Goal: Task Accomplishment & Management: Use online tool/utility

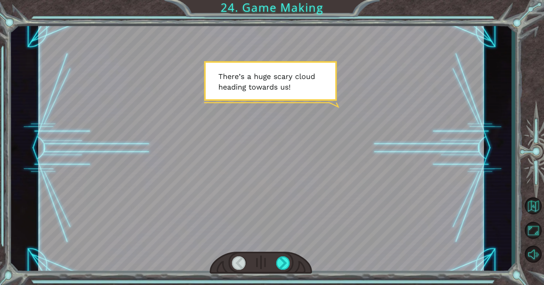
click at [284, 270] on div at bounding box center [261, 263] width 102 height 23
click at [280, 266] on div at bounding box center [283, 263] width 14 height 14
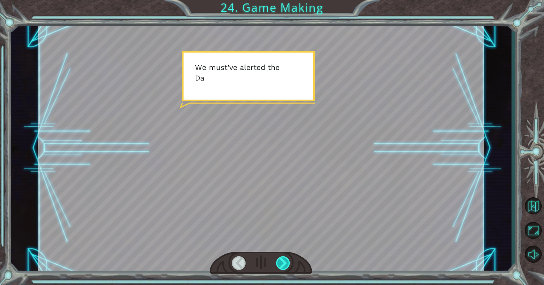
click at [280, 266] on div at bounding box center [283, 263] width 14 height 14
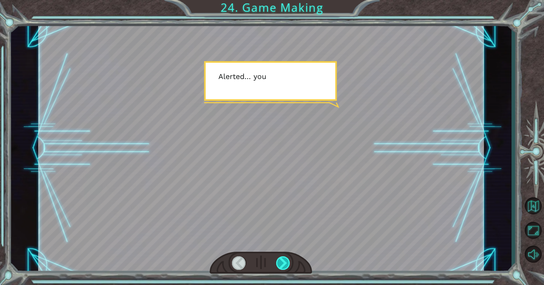
click at [280, 266] on div at bounding box center [283, 263] width 14 height 14
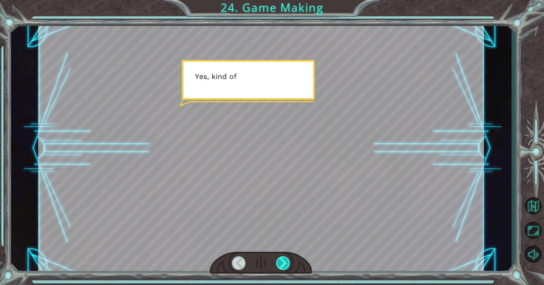
click at [279, 266] on div at bounding box center [283, 263] width 14 height 14
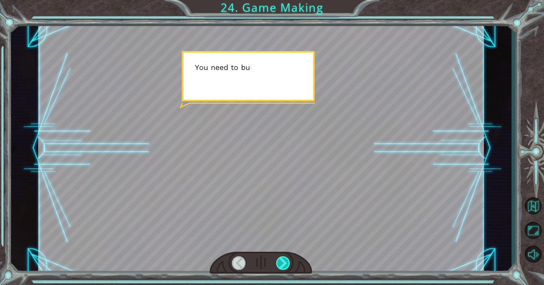
click at [279, 266] on div at bounding box center [283, 263] width 14 height 14
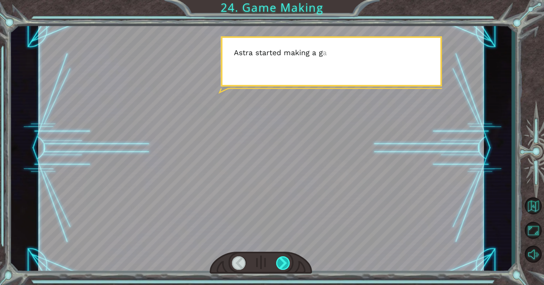
click at [280, 266] on div at bounding box center [283, 263] width 14 height 14
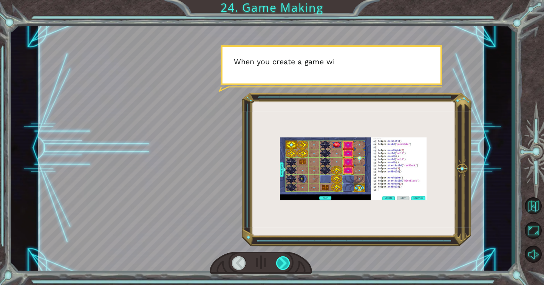
click at [280, 267] on div at bounding box center [283, 263] width 14 height 14
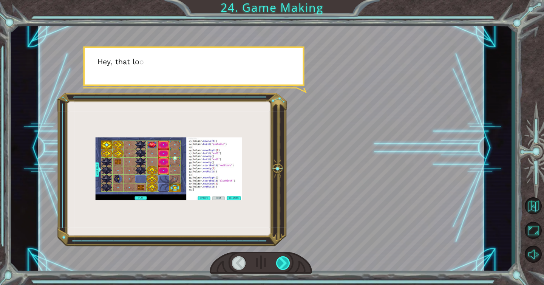
click at [280, 267] on div at bounding box center [283, 263] width 14 height 14
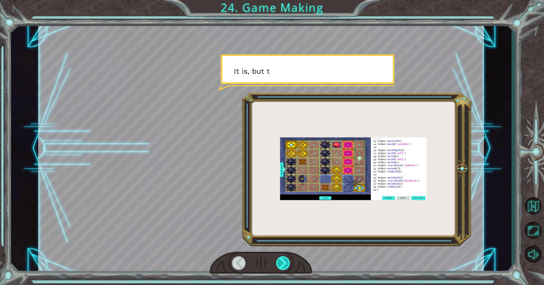
click at [280, 267] on div at bounding box center [283, 263] width 14 height 14
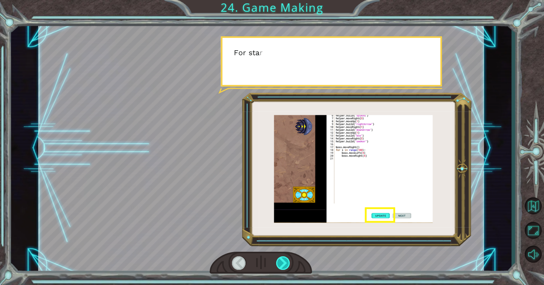
click at [280, 267] on div at bounding box center [283, 263] width 14 height 14
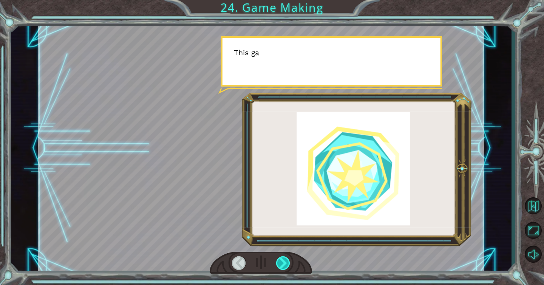
click at [280, 267] on div at bounding box center [283, 263] width 14 height 14
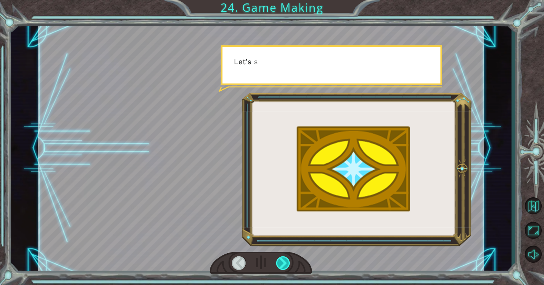
click at [280, 267] on div at bounding box center [283, 263] width 14 height 14
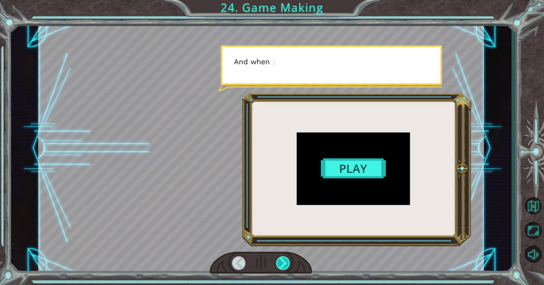
click at [280, 267] on div at bounding box center [283, 263] width 14 height 14
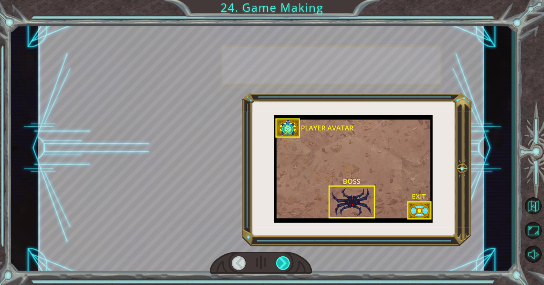
click at [280, 267] on div at bounding box center [283, 263] width 14 height 14
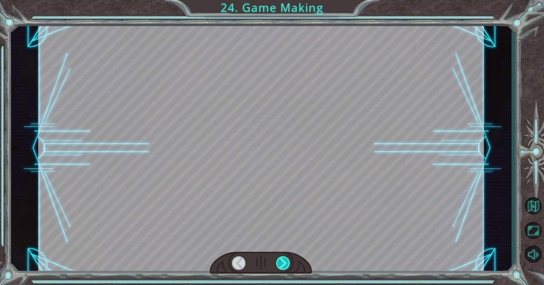
click at [280, 267] on div at bounding box center [283, 263] width 14 height 14
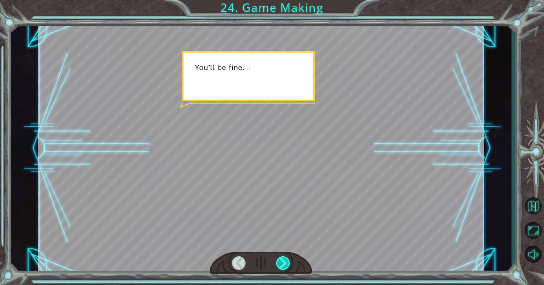
click at [278, 265] on div at bounding box center [283, 263] width 14 height 14
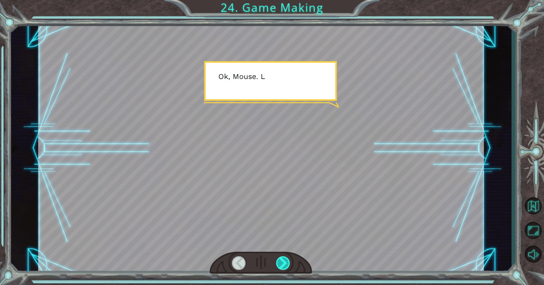
click at [279, 265] on div at bounding box center [283, 263] width 14 height 14
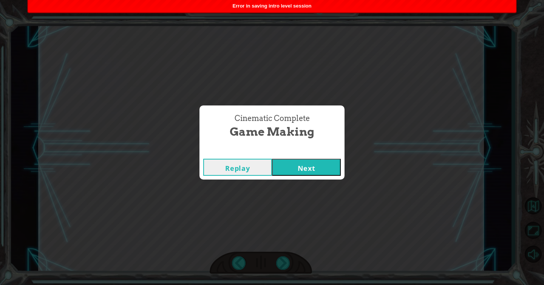
click at [303, 163] on button "Next" at bounding box center [306, 167] width 69 height 17
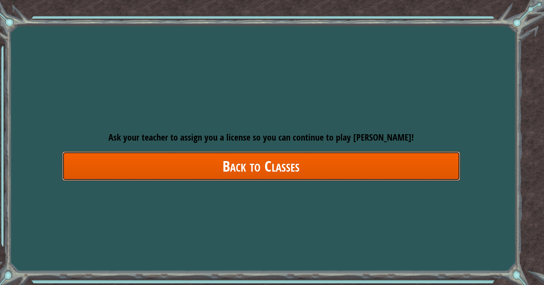
click at [282, 157] on link "Back to Classes" at bounding box center [261, 165] width 398 height 29
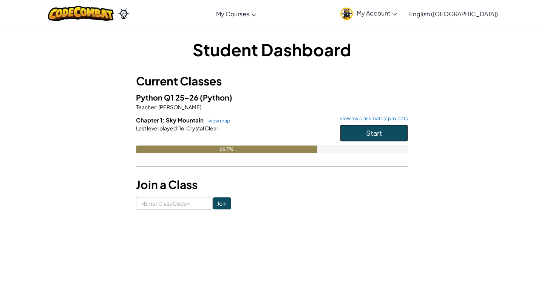
click at [358, 138] on button "Start" at bounding box center [374, 132] width 68 height 17
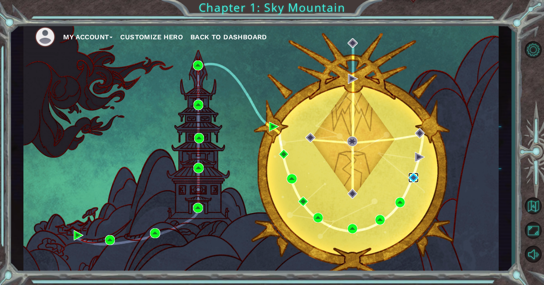
click at [414, 179] on img at bounding box center [413, 178] width 10 height 10
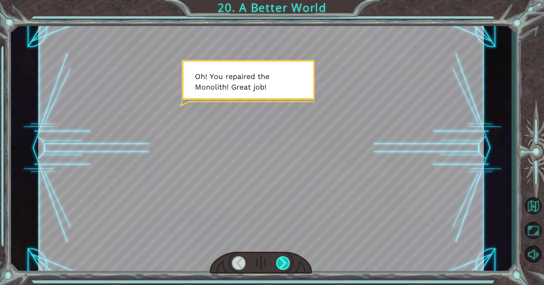
click at [279, 265] on div at bounding box center [283, 263] width 14 height 14
click at [287, 258] on div at bounding box center [283, 263] width 14 height 14
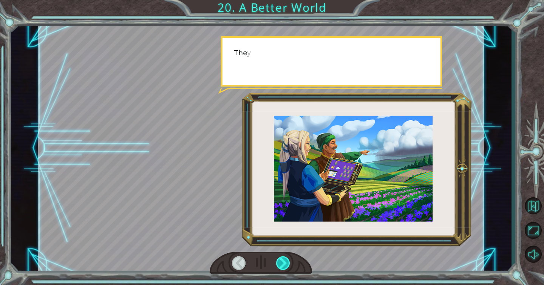
click at [287, 258] on div at bounding box center [283, 263] width 14 height 14
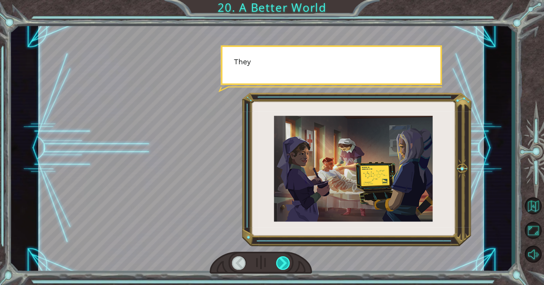
click at [287, 258] on div at bounding box center [283, 263] width 14 height 14
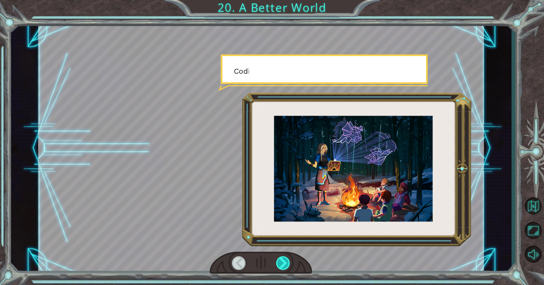
click at [287, 258] on div at bounding box center [283, 263] width 14 height 14
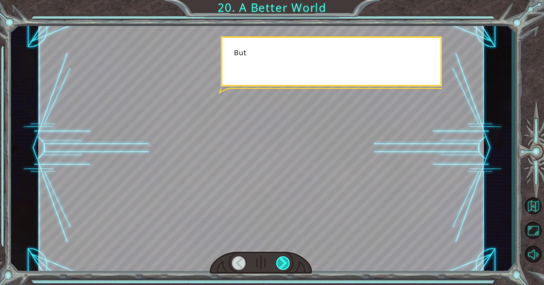
click at [287, 258] on div at bounding box center [283, 263] width 14 height 14
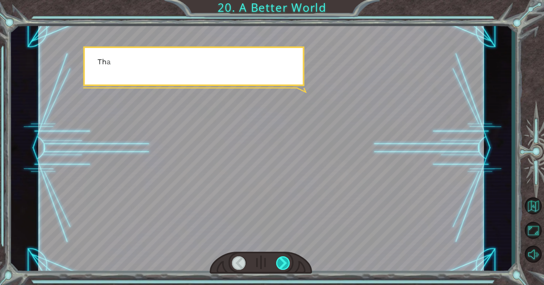
click at [287, 258] on div at bounding box center [283, 263] width 14 height 14
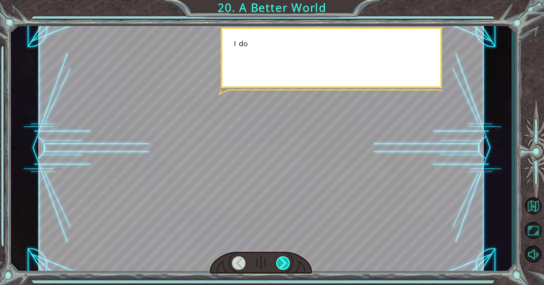
click at [287, 258] on div at bounding box center [283, 263] width 14 height 14
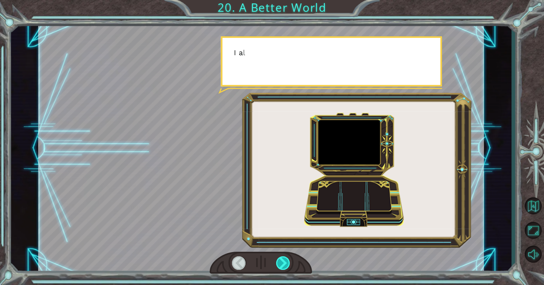
click at [287, 258] on div at bounding box center [283, 263] width 14 height 14
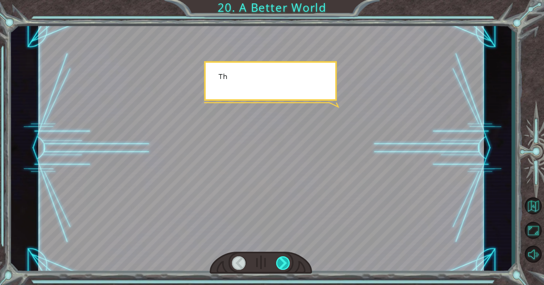
click at [287, 258] on div at bounding box center [283, 263] width 14 height 14
click at [287, 0] on div "O h ! Y o u r e p a i r e d t h e M o n o l i t h ! G r e a t j o b ! A n d i t…" at bounding box center [272, 0] width 544 height 0
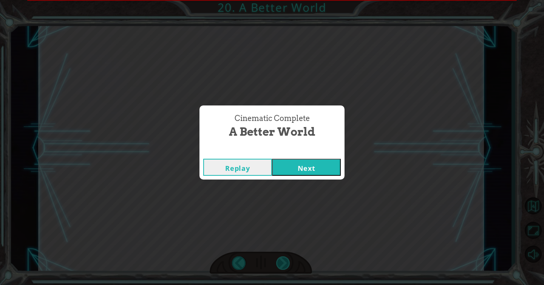
click at [287, 258] on div "Cinematic Complete A Better World Replay Next" at bounding box center [272, 142] width 544 height 285
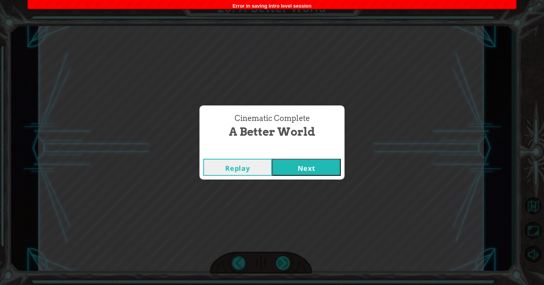
click at [287, 258] on div "Cinematic Complete A Better World Replay Next" at bounding box center [272, 142] width 544 height 285
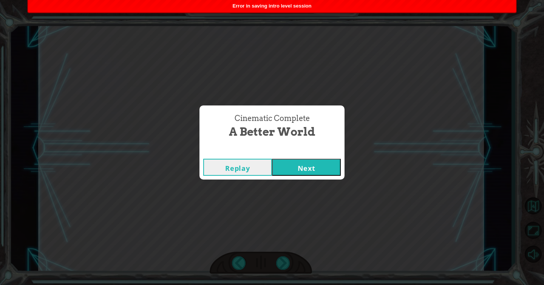
click at [309, 158] on div "Replay Next" at bounding box center [271, 167] width 145 height 25
click at [309, 160] on button "Next" at bounding box center [306, 167] width 69 height 17
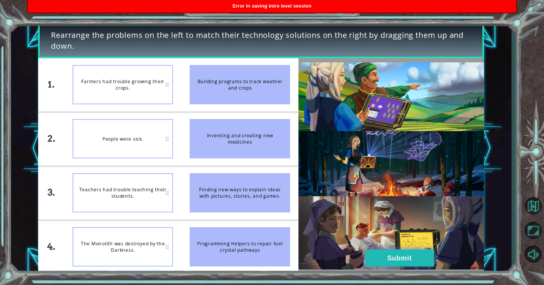
click at [413, 254] on button "Submit" at bounding box center [399, 257] width 69 height 17
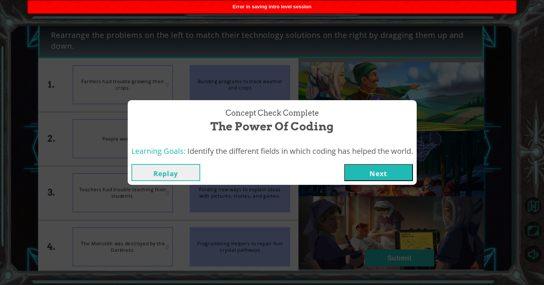
click at [372, 175] on button "Next" at bounding box center [378, 172] width 69 height 17
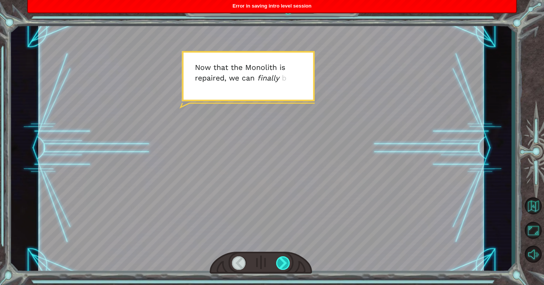
click at [276, 261] on div at bounding box center [283, 263] width 14 height 14
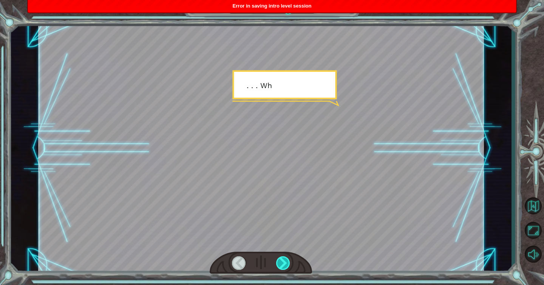
click at [276, 261] on div at bounding box center [283, 263] width 14 height 14
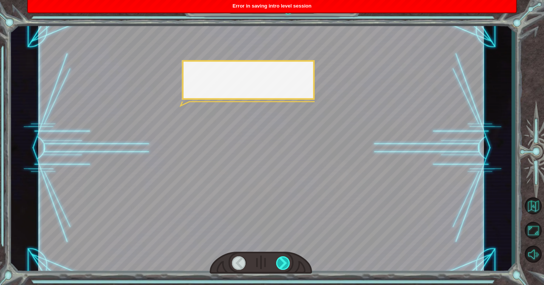
click at [276, 261] on div at bounding box center [283, 263] width 14 height 14
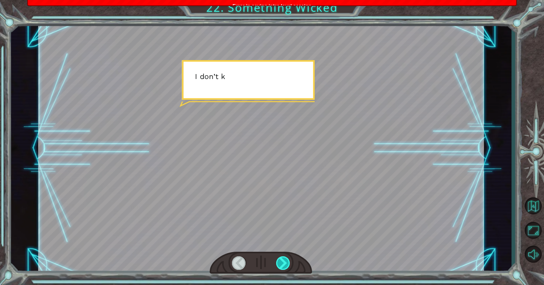
click at [276, 261] on div at bounding box center [283, 263] width 14 height 14
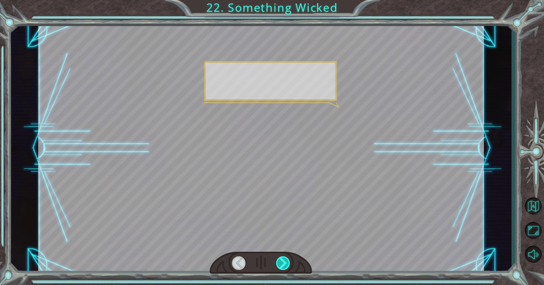
click at [276, 261] on div at bounding box center [283, 263] width 14 height 14
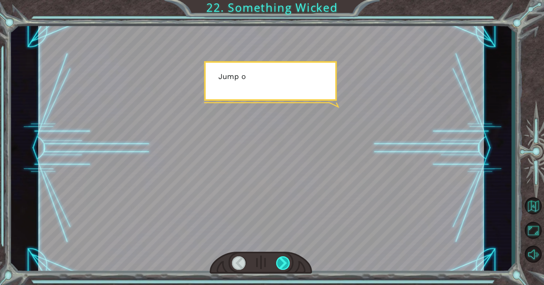
click at [276, 261] on div at bounding box center [283, 263] width 14 height 14
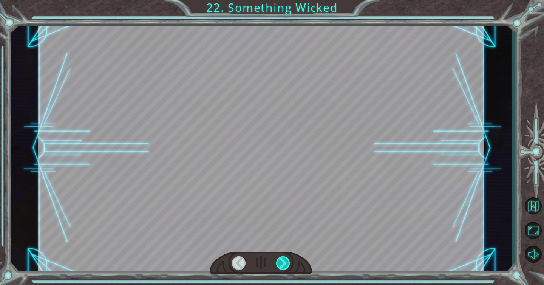
click at [276, 261] on div at bounding box center [283, 263] width 14 height 14
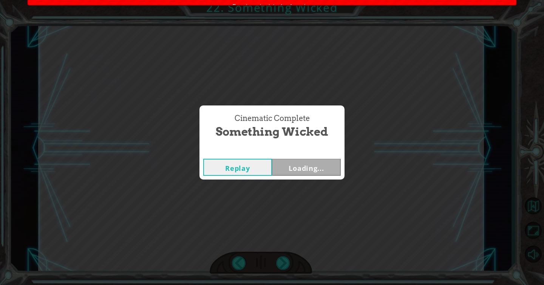
click at [273, 261] on div "Cinematic Complete Something Wicked Replay Loading..." at bounding box center [272, 142] width 544 height 285
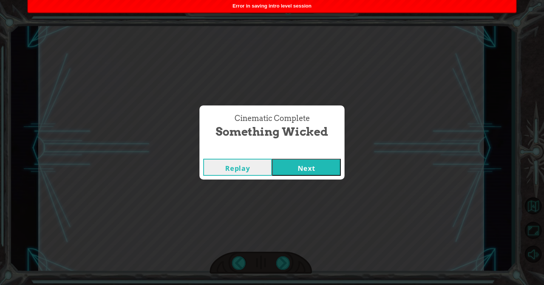
click at [315, 157] on div "Replay Next" at bounding box center [271, 167] width 145 height 25
click at [309, 164] on button "Next" at bounding box center [306, 167] width 69 height 17
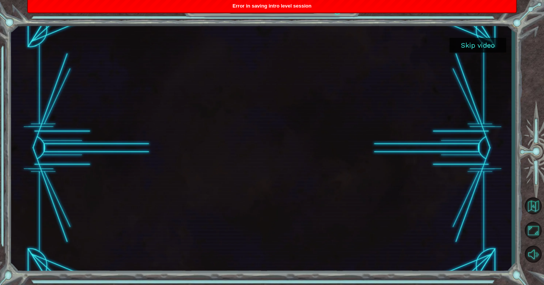
click at [485, 37] on div at bounding box center [261, 148] width 501 height 251
click at [481, 44] on button "Skip video" at bounding box center [478, 45] width 57 height 15
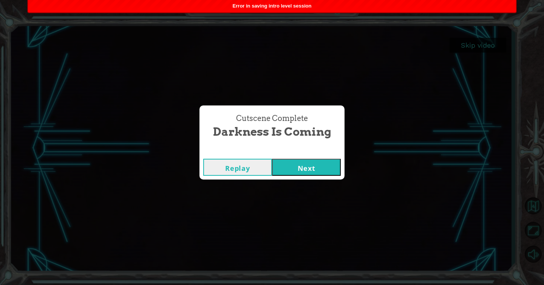
click at [283, 172] on button "Next" at bounding box center [306, 167] width 69 height 17
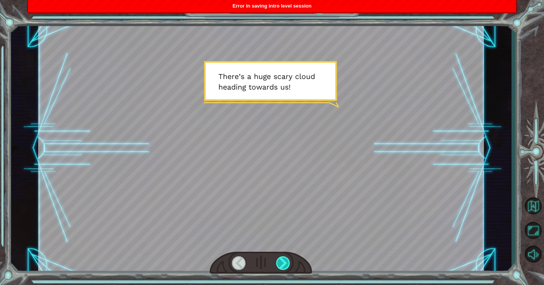
click at [278, 264] on div at bounding box center [283, 263] width 14 height 14
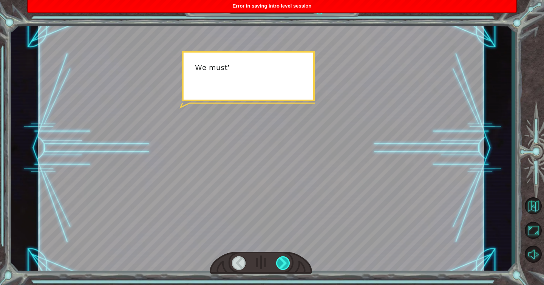
click at [281, 264] on div at bounding box center [283, 263] width 14 height 14
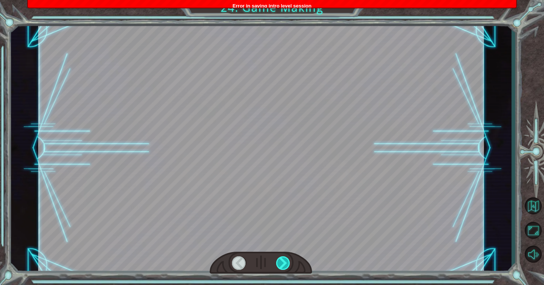
click at [281, 264] on div at bounding box center [283, 263] width 14 height 14
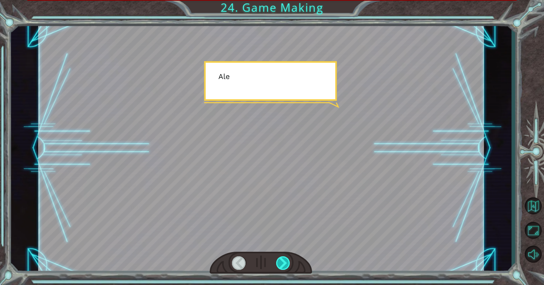
click at [281, 264] on div at bounding box center [283, 263] width 14 height 14
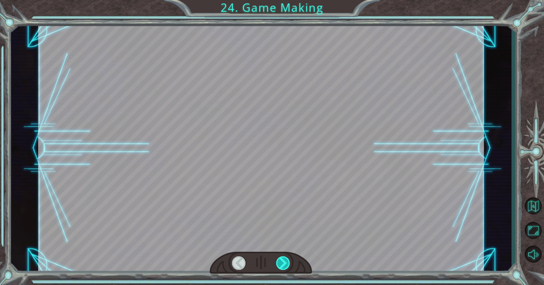
click at [281, 264] on div at bounding box center [283, 263] width 14 height 14
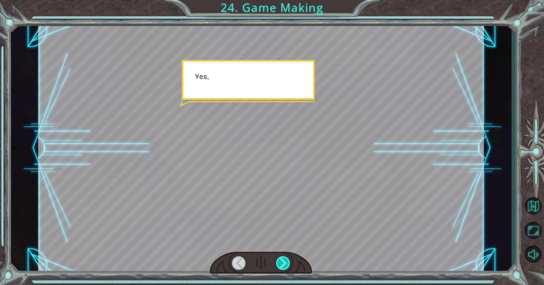
click at [281, 264] on div at bounding box center [283, 263] width 14 height 14
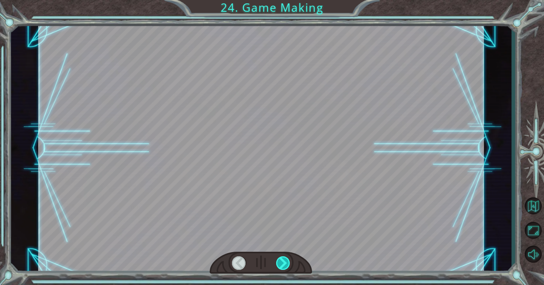
click at [281, 264] on div at bounding box center [283, 263] width 14 height 14
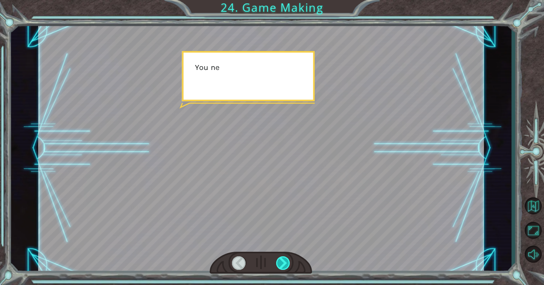
click at [281, 264] on div at bounding box center [283, 263] width 14 height 14
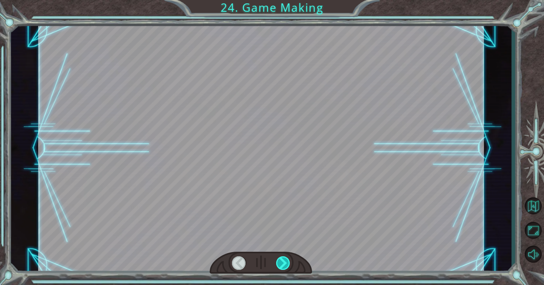
click at [281, 264] on div at bounding box center [283, 263] width 14 height 14
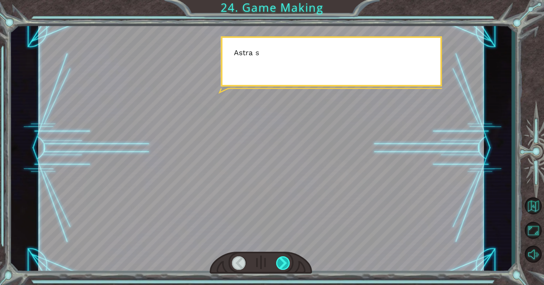
click at [281, 264] on div at bounding box center [283, 263] width 14 height 14
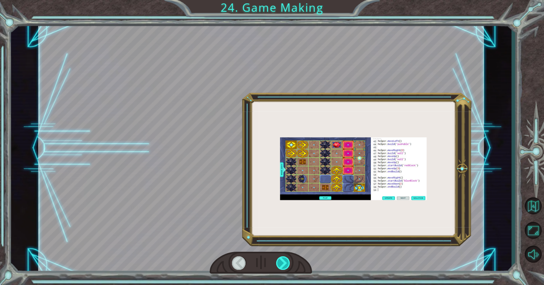
click at [281, 264] on div at bounding box center [283, 263] width 14 height 14
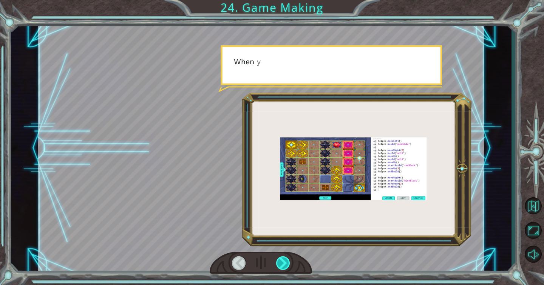
click at [281, 264] on div at bounding box center [283, 263] width 14 height 14
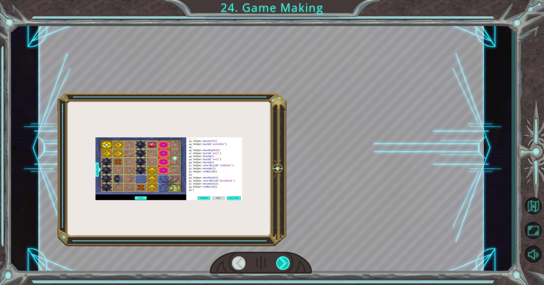
click at [281, 264] on div at bounding box center [283, 263] width 14 height 14
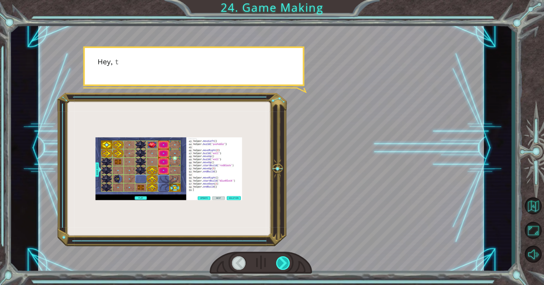
click at [281, 264] on div at bounding box center [283, 263] width 14 height 14
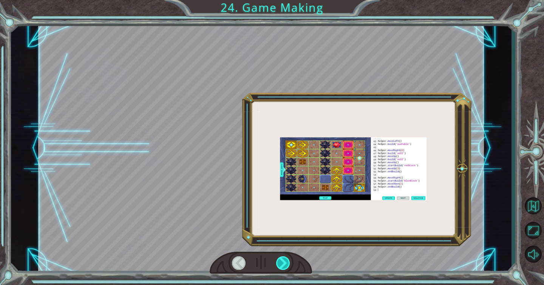
click at [281, 264] on div at bounding box center [283, 263] width 14 height 14
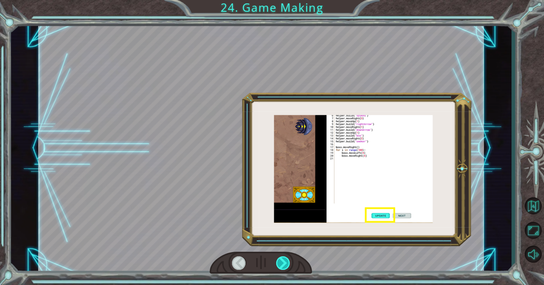
click at [281, 264] on div at bounding box center [283, 263] width 14 height 14
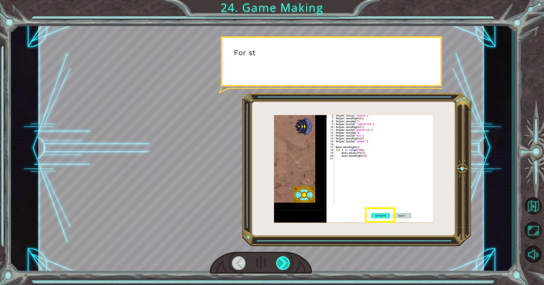
click at [281, 264] on div at bounding box center [283, 263] width 14 height 14
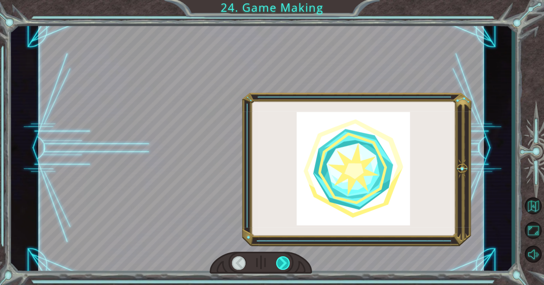
click at [281, 264] on div at bounding box center [283, 263] width 14 height 14
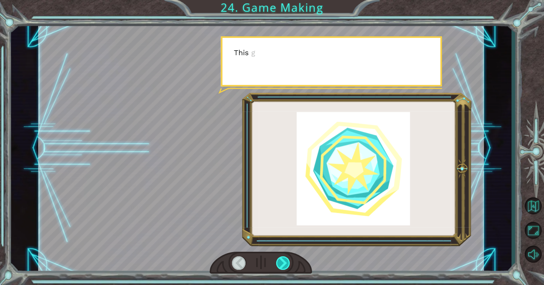
click at [281, 264] on div at bounding box center [283, 263] width 14 height 14
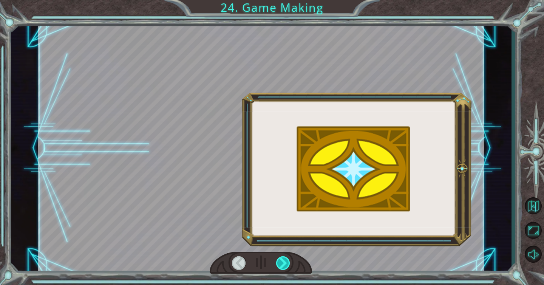
click at [281, 264] on div at bounding box center [283, 263] width 14 height 14
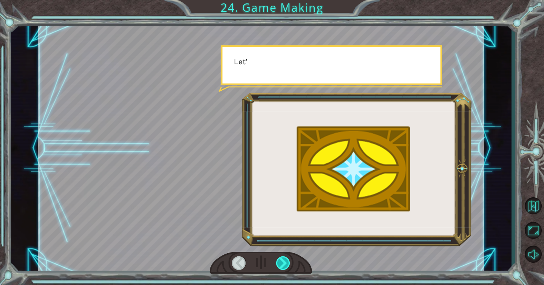
click at [281, 264] on div at bounding box center [283, 263] width 14 height 14
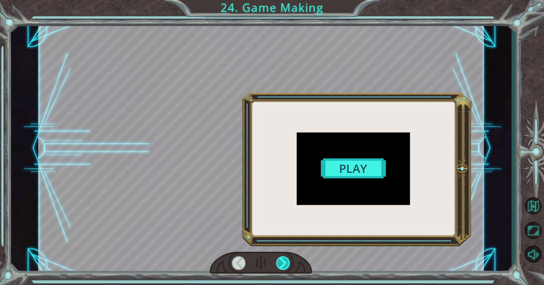
click at [281, 264] on div at bounding box center [283, 263] width 14 height 14
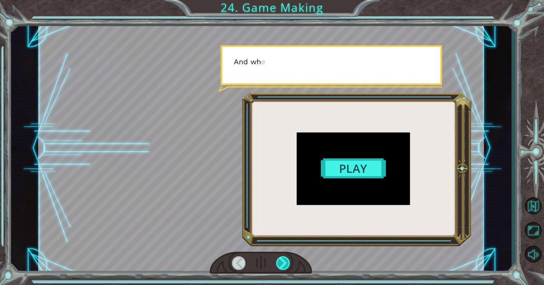
click at [281, 264] on div at bounding box center [283, 263] width 14 height 14
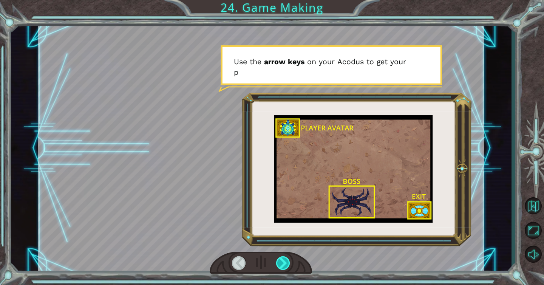
click at [285, 267] on div at bounding box center [283, 263] width 14 height 14
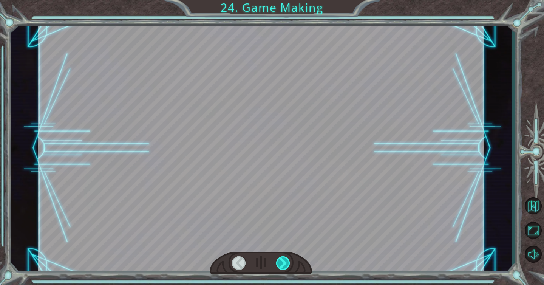
click at [285, 267] on div at bounding box center [283, 263] width 14 height 14
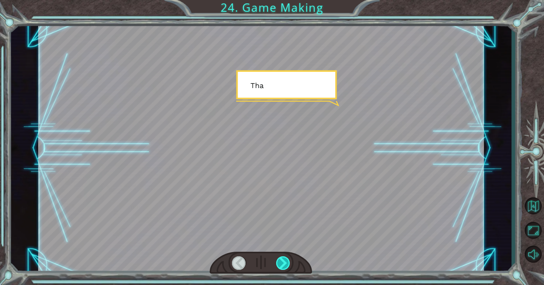
click at [285, 267] on div at bounding box center [283, 263] width 14 height 14
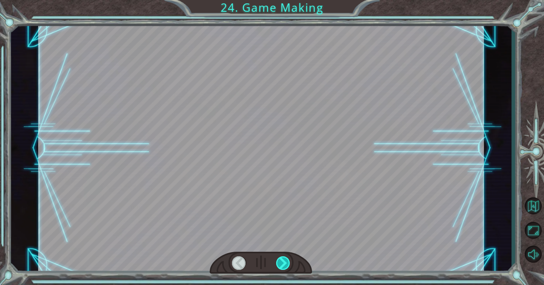
click at [285, 267] on div at bounding box center [283, 263] width 14 height 14
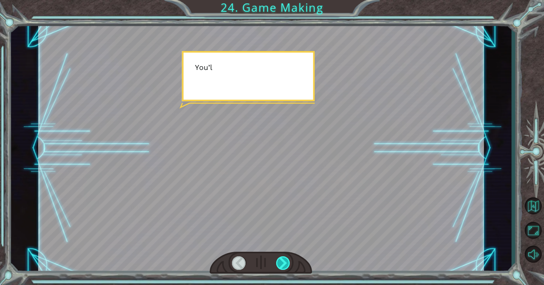
click at [285, 267] on div at bounding box center [283, 263] width 14 height 14
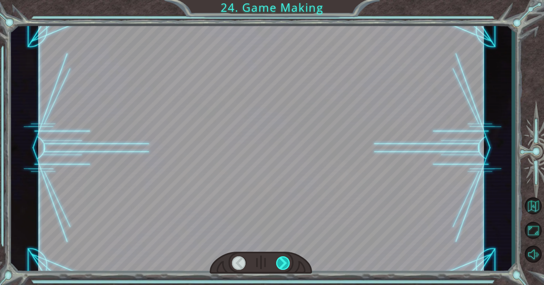
click at [285, 267] on div at bounding box center [283, 263] width 14 height 14
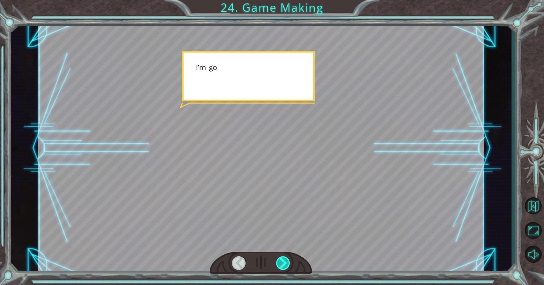
click at [285, 267] on div at bounding box center [283, 263] width 14 height 14
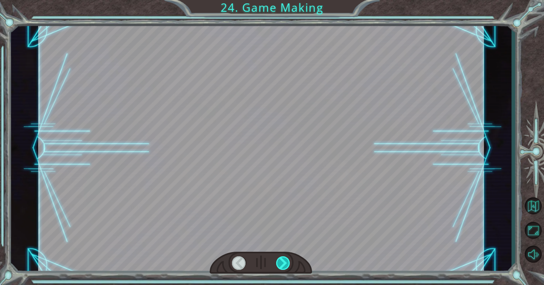
click at [285, 267] on div at bounding box center [283, 263] width 14 height 14
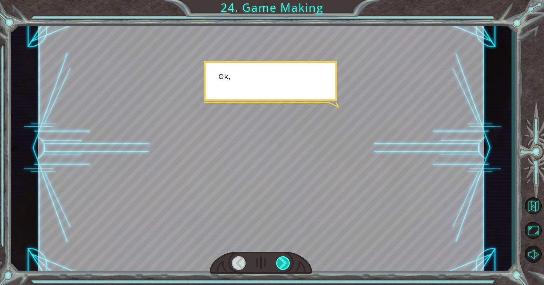
click at [285, 267] on div at bounding box center [283, 263] width 14 height 14
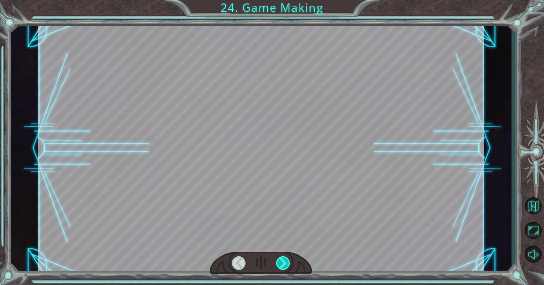
click at [285, 267] on div at bounding box center [283, 263] width 14 height 14
click at [285, 0] on div "T h e r e ’ s a h u g e s c a r y c l o u d h e a d i n g t o w a r d s u s ! W…" at bounding box center [272, 0] width 544 height 0
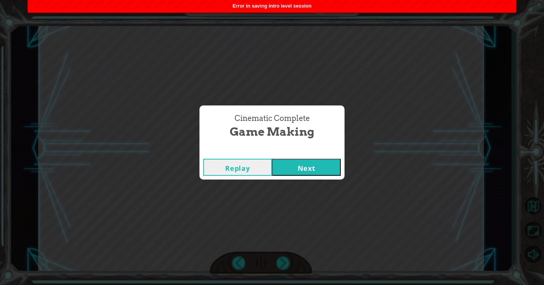
click at [301, 166] on button "Next" at bounding box center [306, 167] width 69 height 17
